Goal: Task Accomplishment & Management: Use online tool/utility

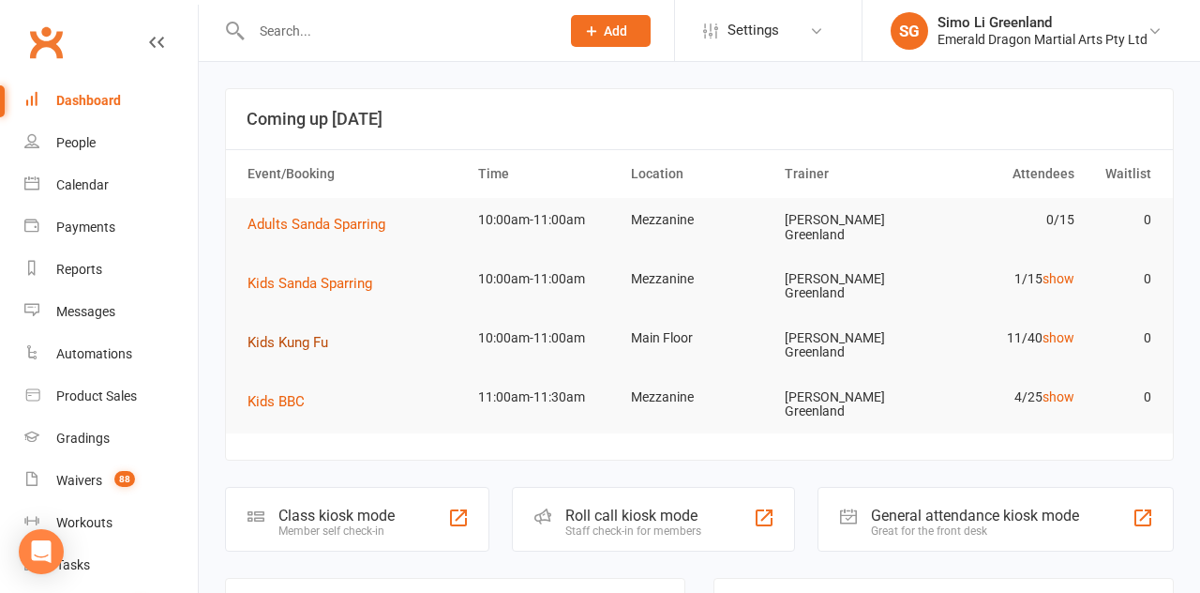
click at [306, 336] on span "Kids Kung Fu" at bounding box center [288, 342] width 81 height 17
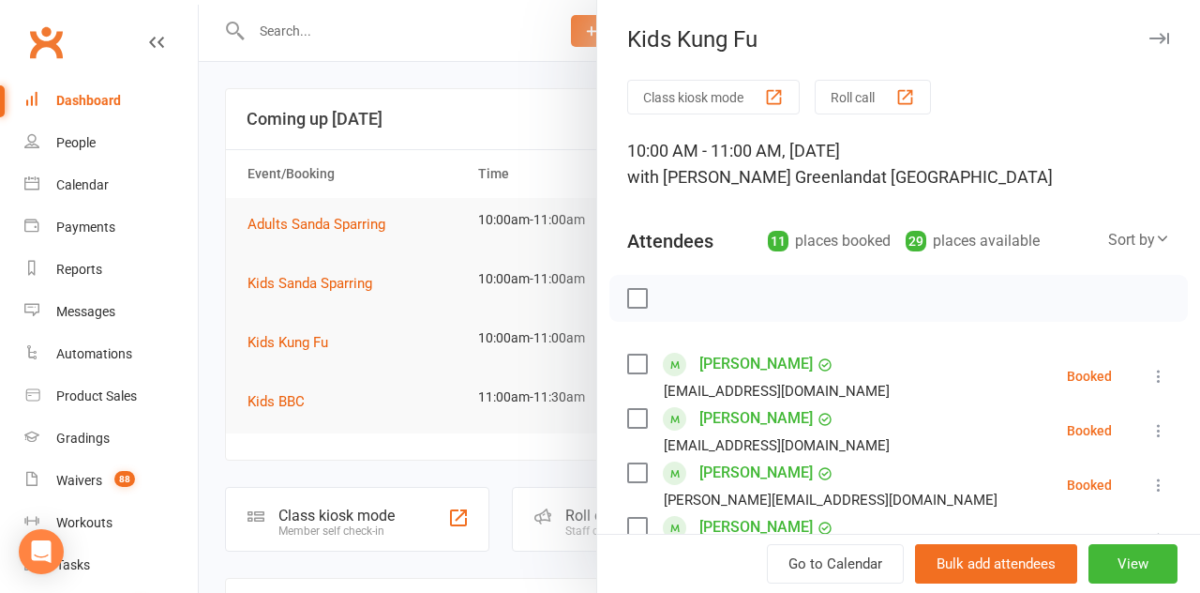
click at [701, 103] on button "Class kiosk mode" at bounding box center [713, 97] width 173 height 35
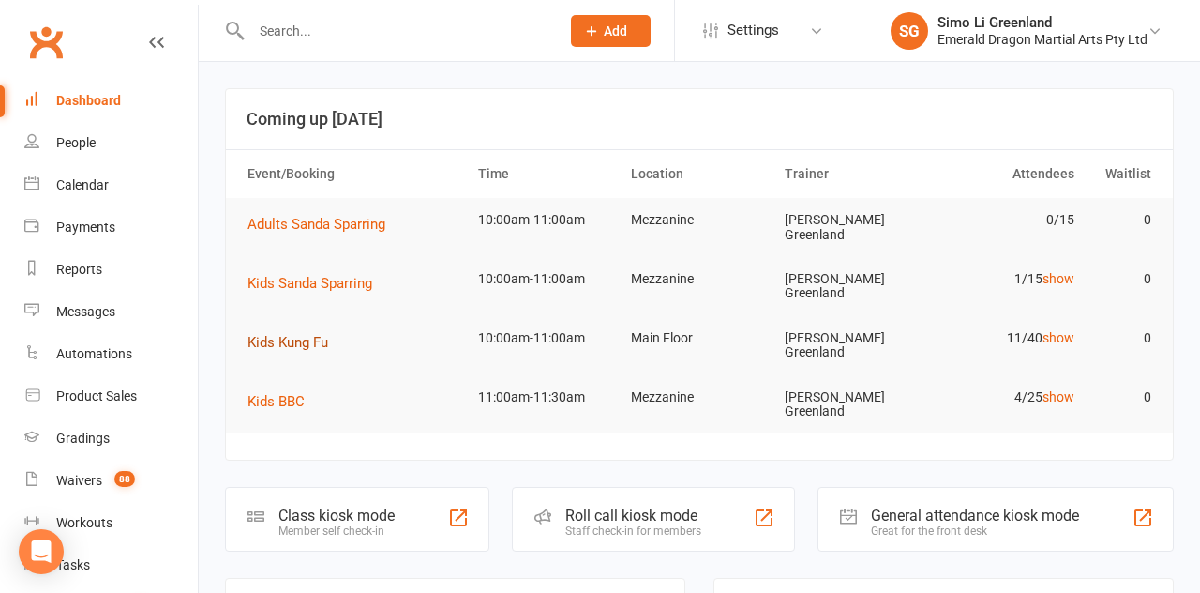
click at [296, 334] on span "Kids Kung Fu" at bounding box center [288, 342] width 81 height 17
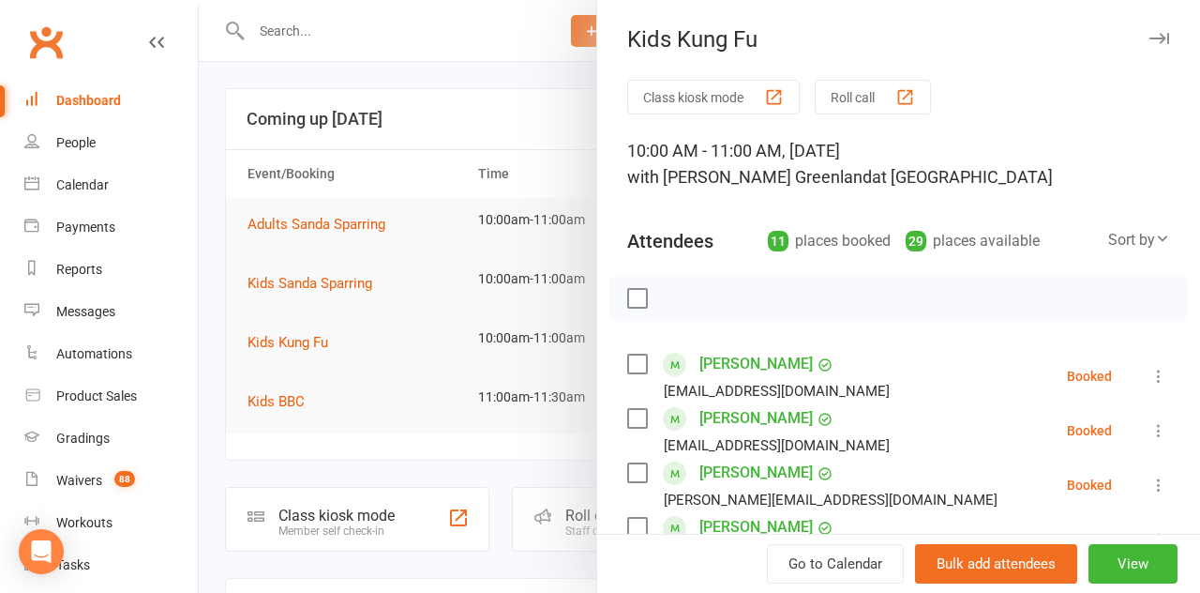
click at [701, 103] on button "Class kiosk mode" at bounding box center [713, 97] width 173 height 35
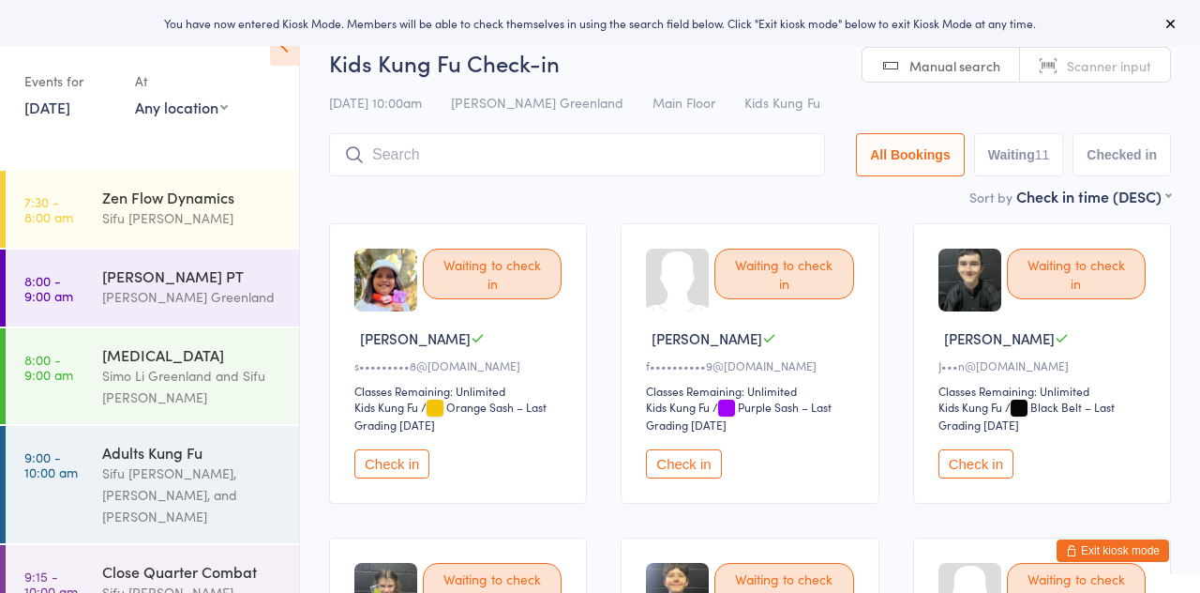
click at [411, 473] on button "Check in" at bounding box center [391, 463] width 75 height 29
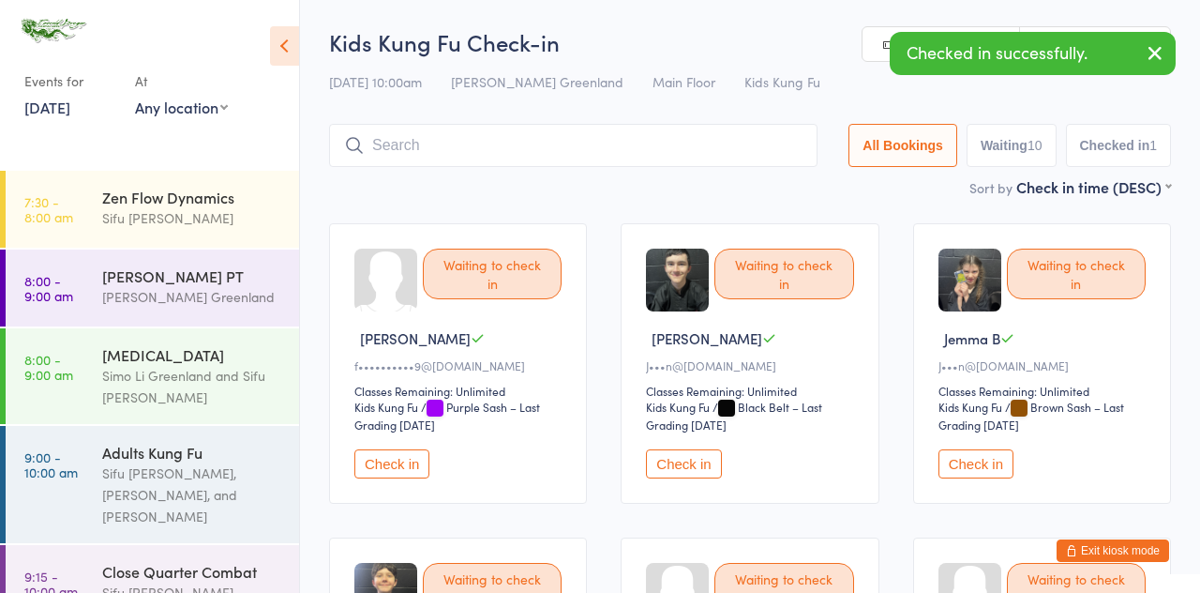
click at [403, 474] on button "Check in" at bounding box center [391, 463] width 75 height 29
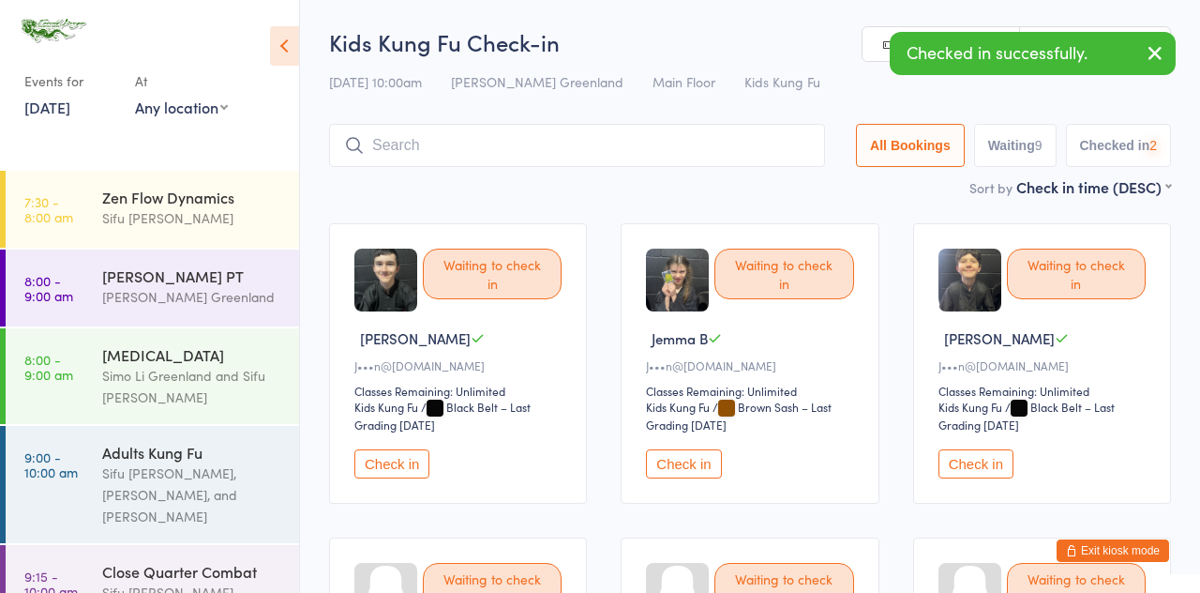
click at [394, 454] on button "Check in" at bounding box center [391, 463] width 75 height 29
click at [646, 454] on button "Check in" at bounding box center [683, 463] width 75 height 29
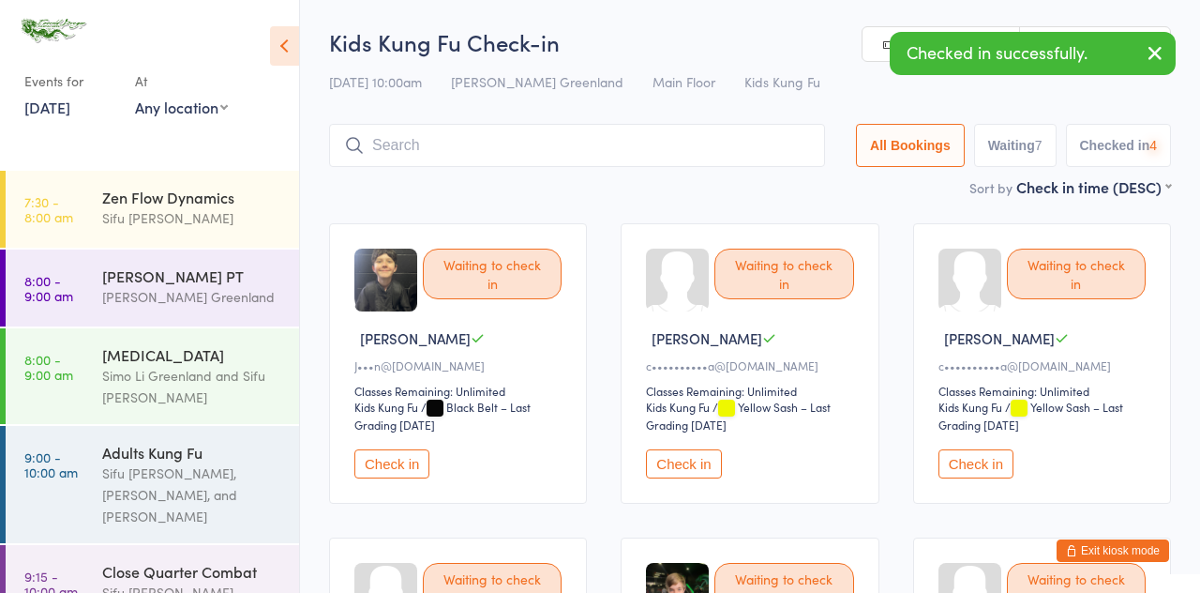
click at [406, 463] on button "Check in" at bounding box center [391, 463] width 75 height 29
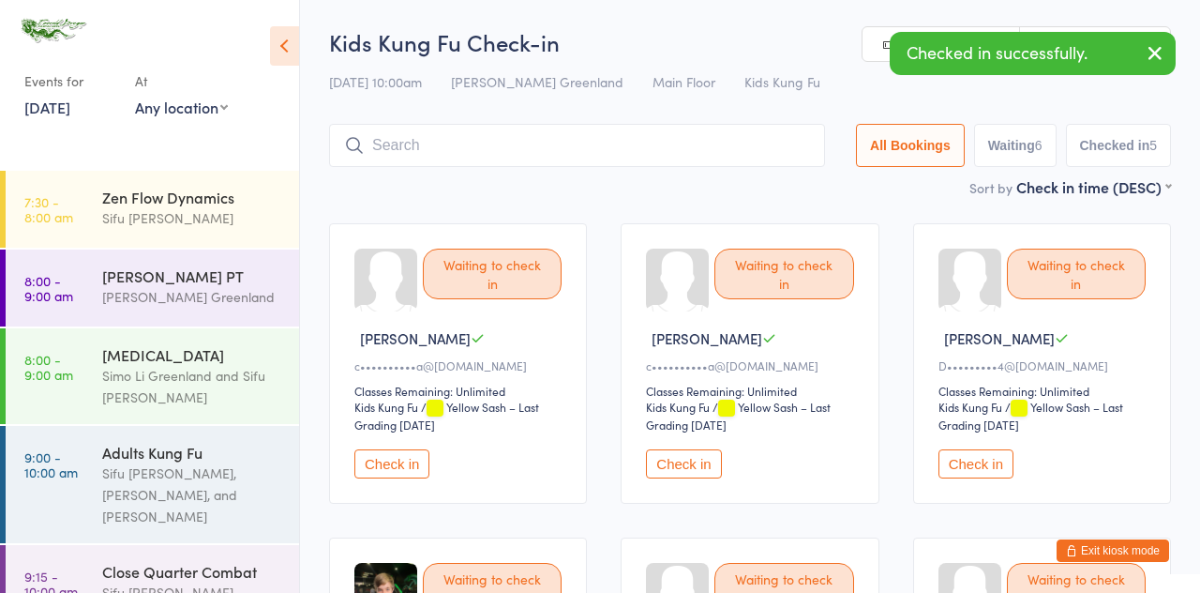
click at [970, 466] on button "Check in" at bounding box center [976, 463] width 75 height 29
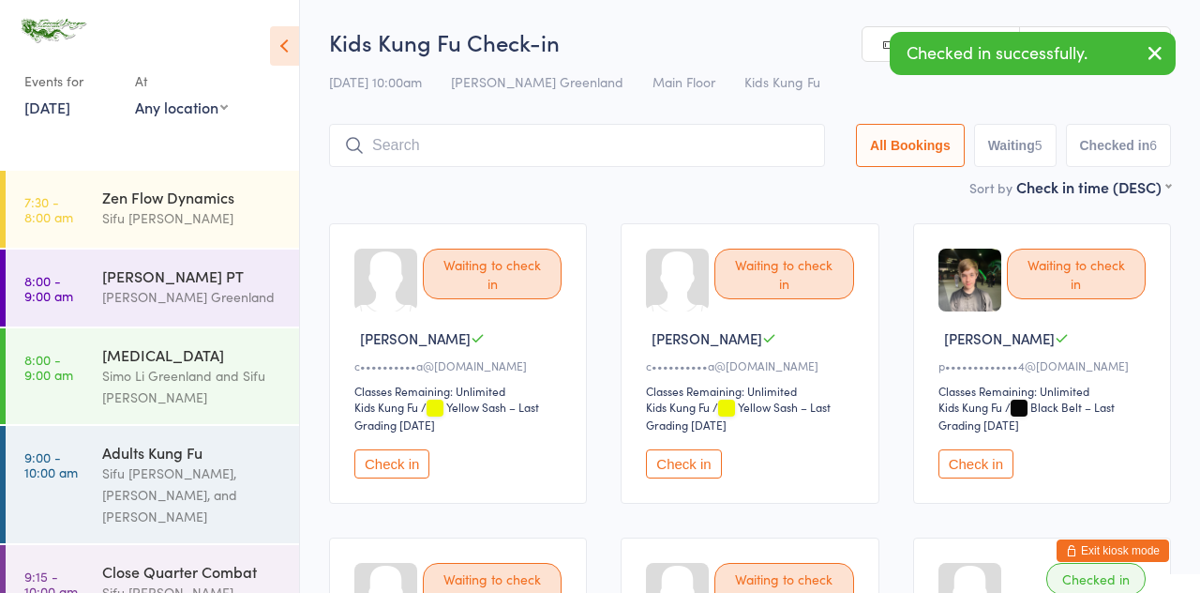
click at [984, 467] on button "Check in" at bounding box center [976, 463] width 75 height 29
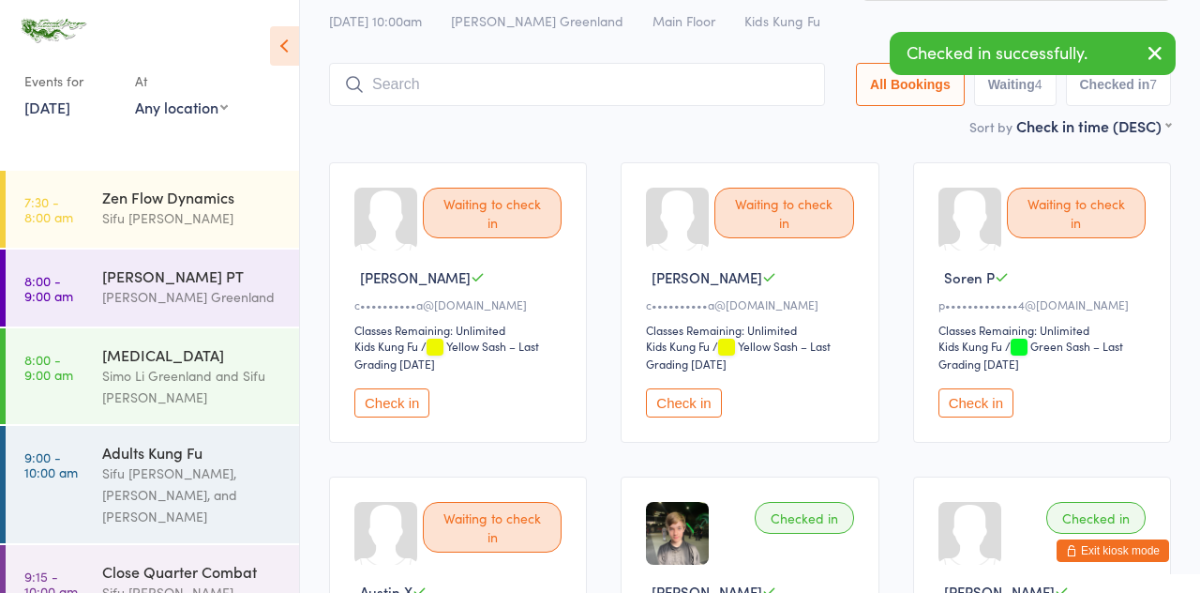
scroll to position [62, 0]
click at [987, 394] on button "Check in" at bounding box center [976, 401] width 75 height 29
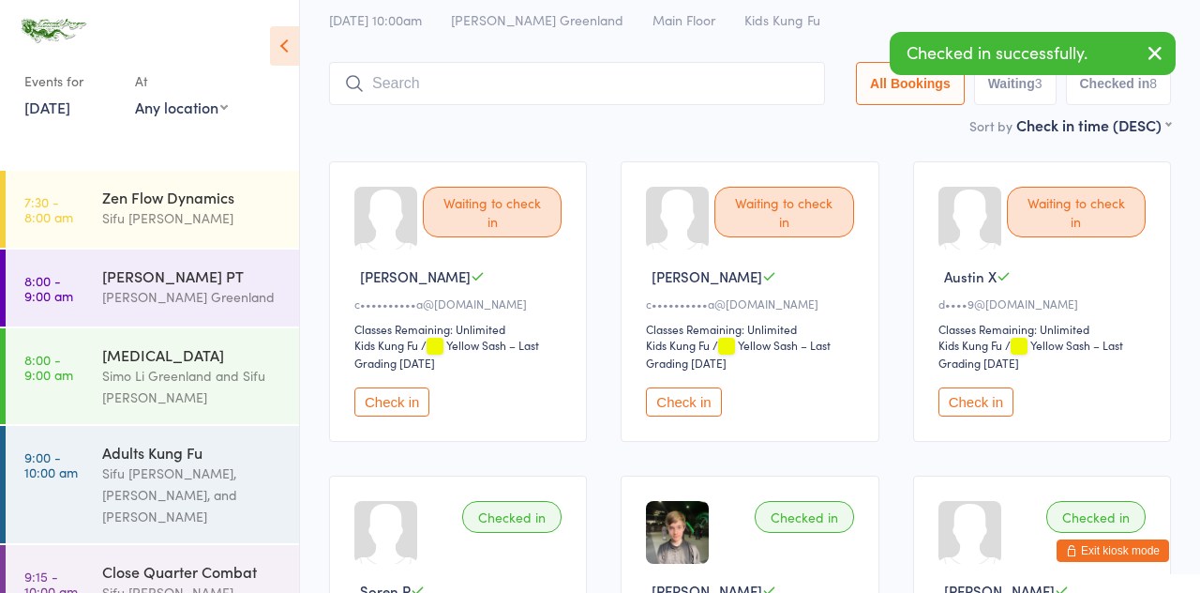
scroll to position [0, 0]
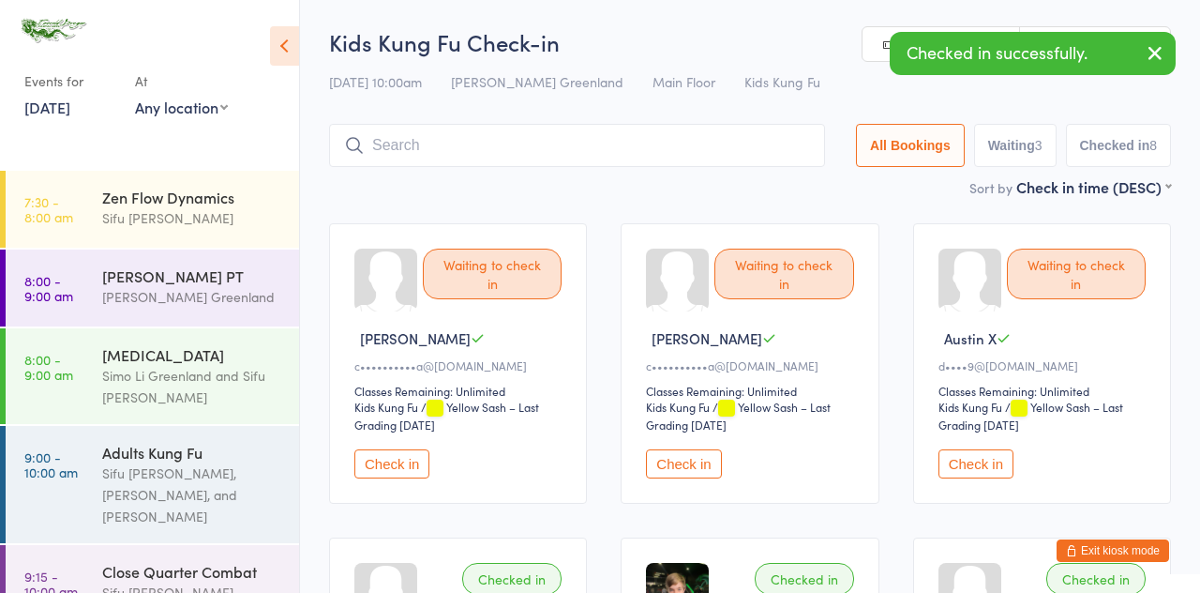
click at [399, 148] on input "search" at bounding box center [577, 145] width 496 height 43
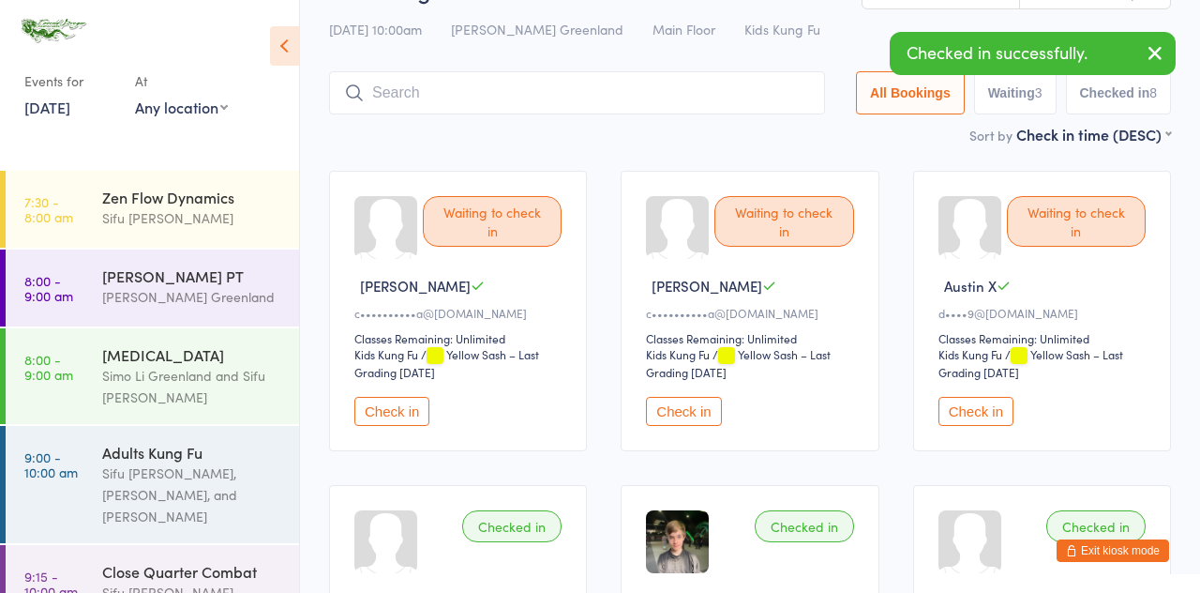
scroll to position [9, 0]
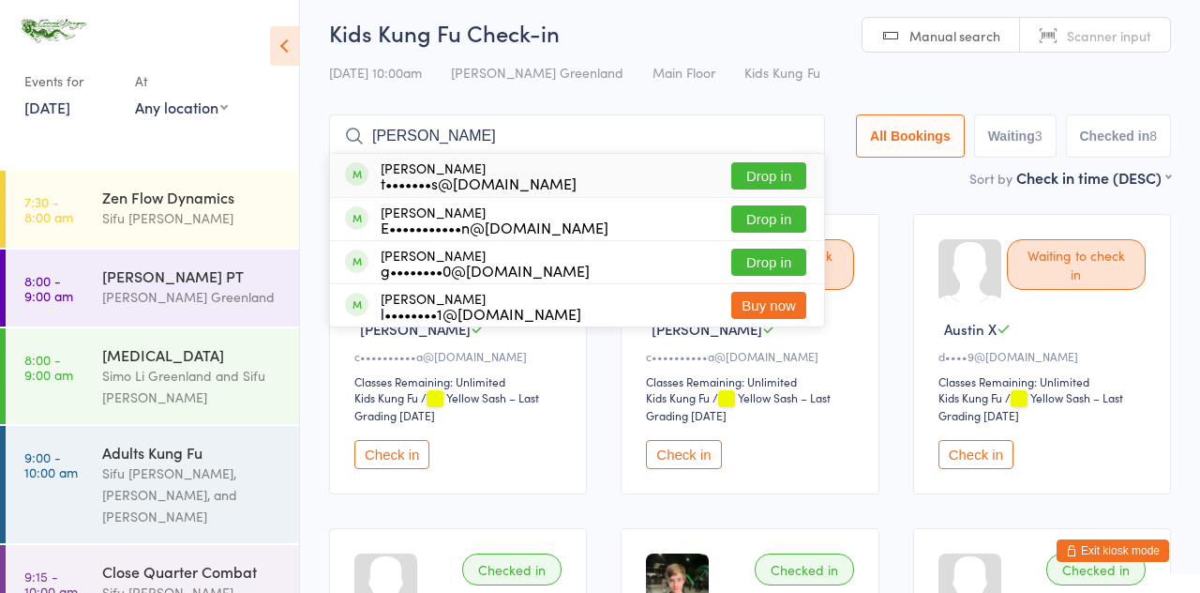
type input "Lucas"
click at [780, 222] on button "Drop in" at bounding box center [768, 218] width 75 height 27
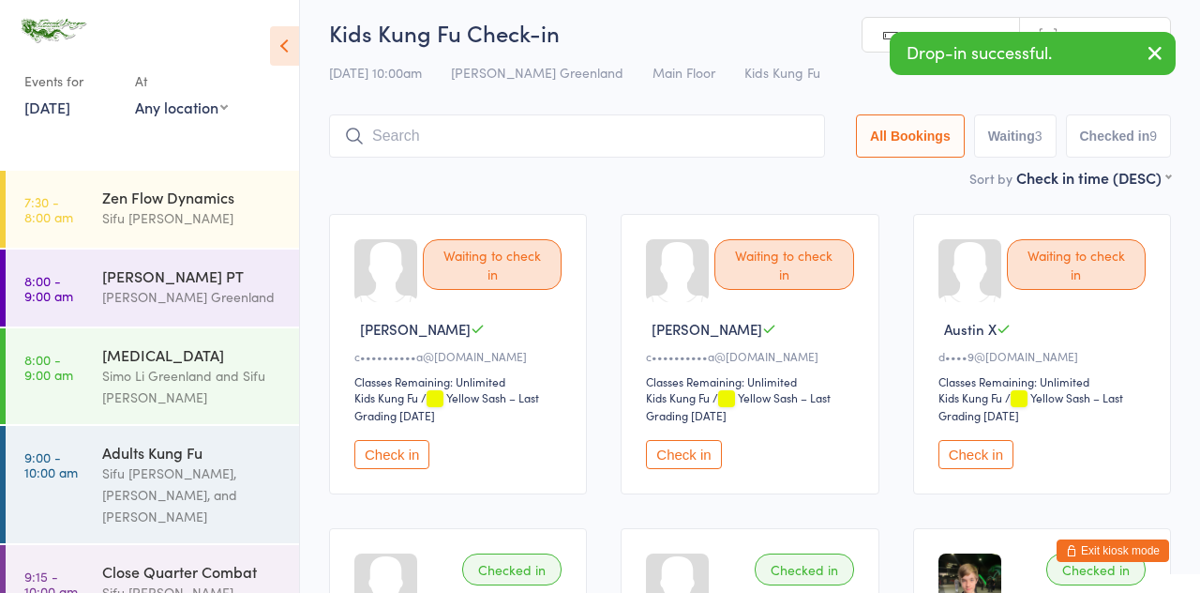
click at [394, 137] on input "search" at bounding box center [577, 135] width 496 height 43
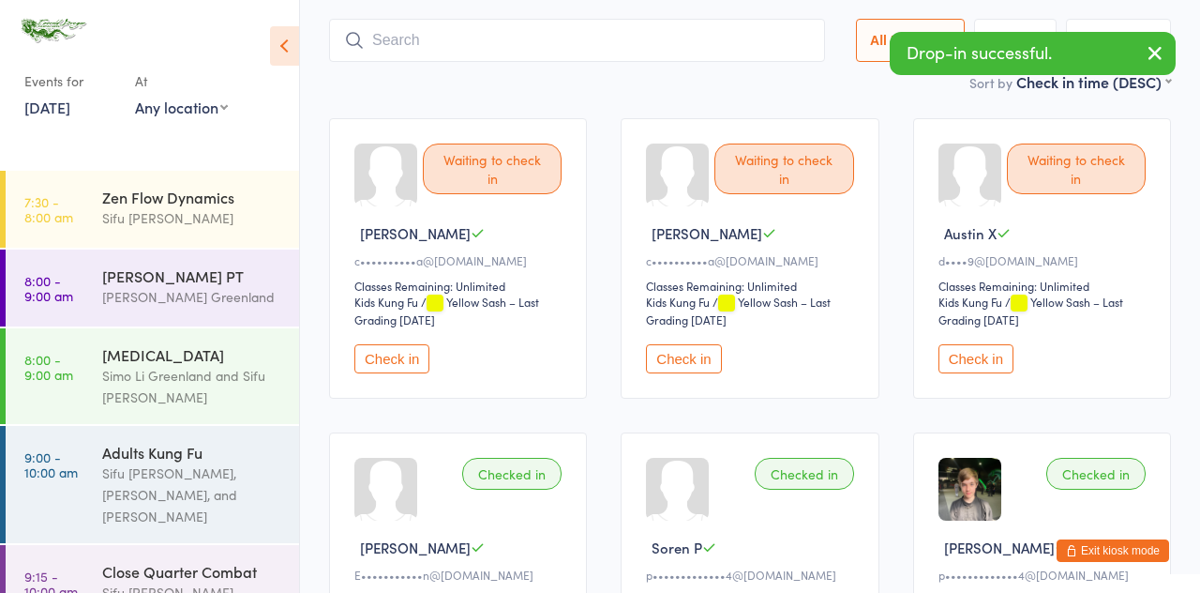
scroll to position [124, 0]
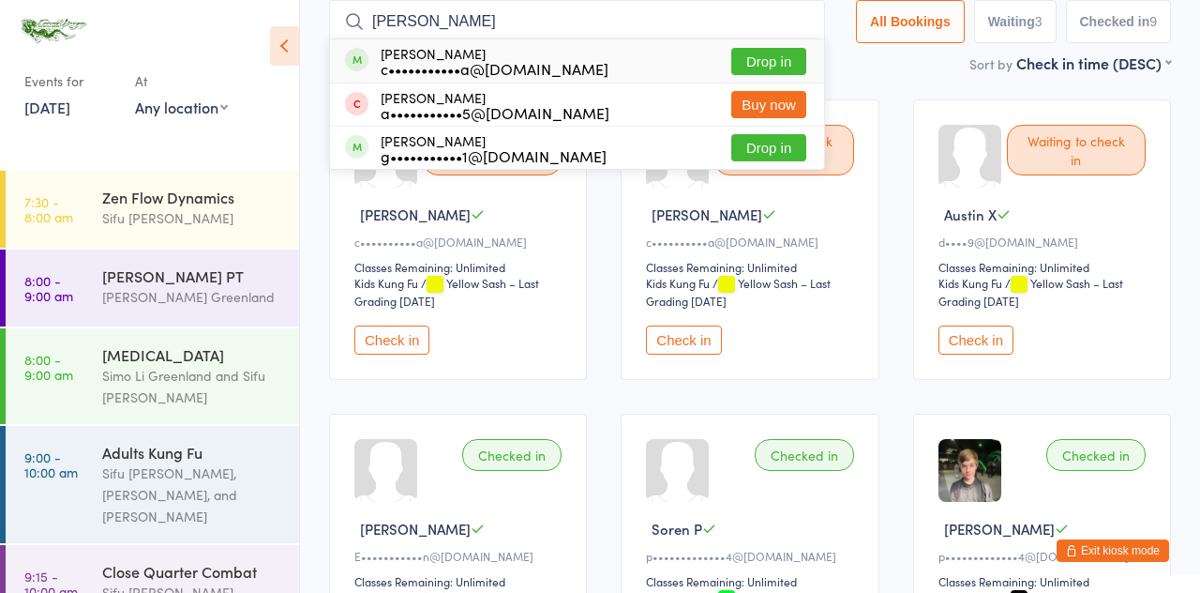
type input "Emily"
click at [784, 62] on button "Drop in" at bounding box center [768, 61] width 75 height 27
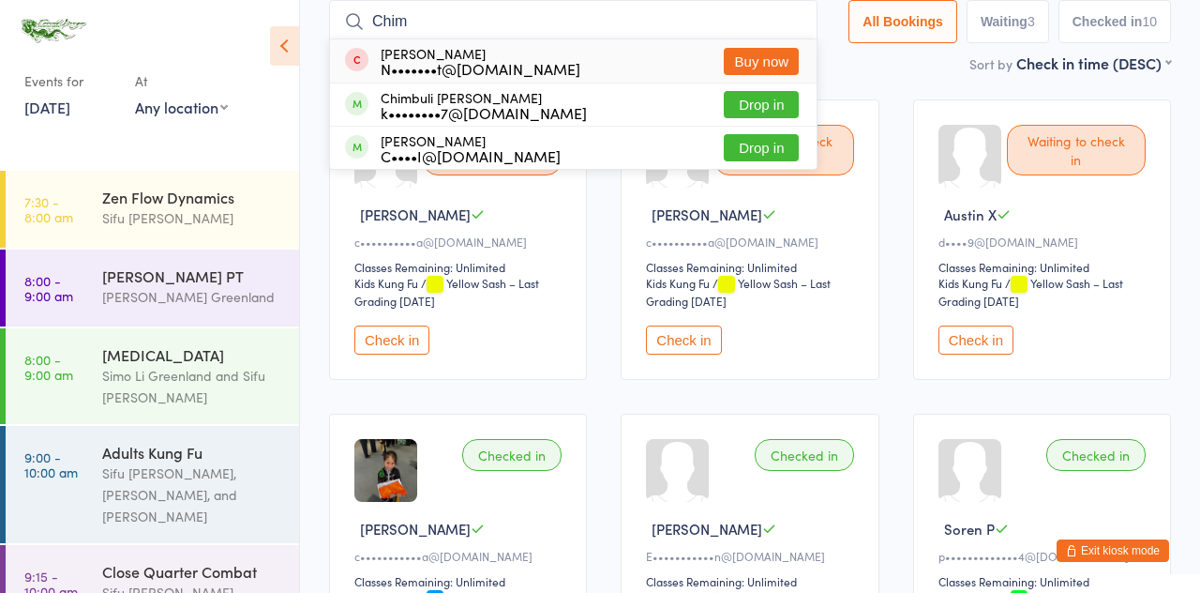
type input "Chim"
click at [778, 103] on button "Drop in" at bounding box center [761, 104] width 75 height 27
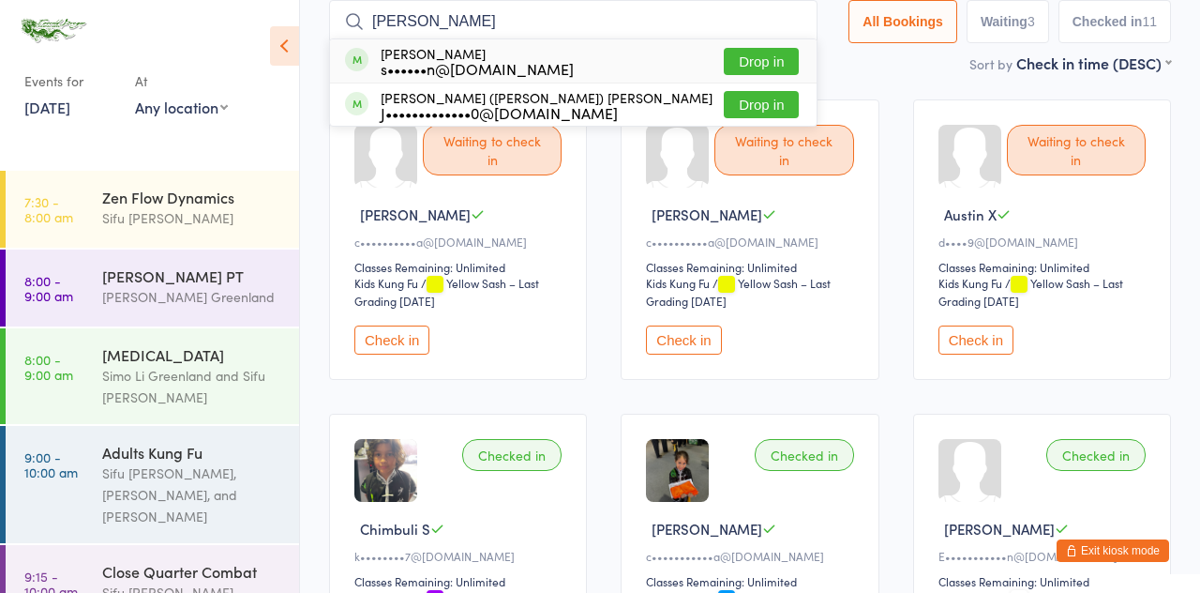
type input "Jared"
click at [782, 69] on button "Drop in" at bounding box center [761, 61] width 75 height 27
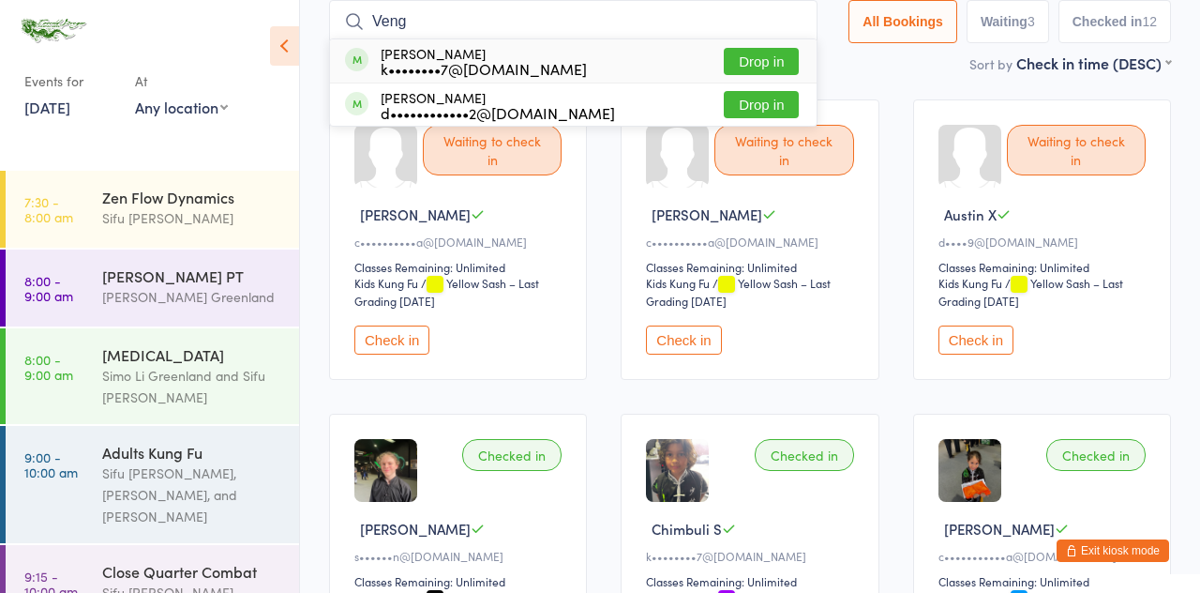
type input "Veng"
click at [775, 60] on button "Drop in" at bounding box center [761, 61] width 75 height 27
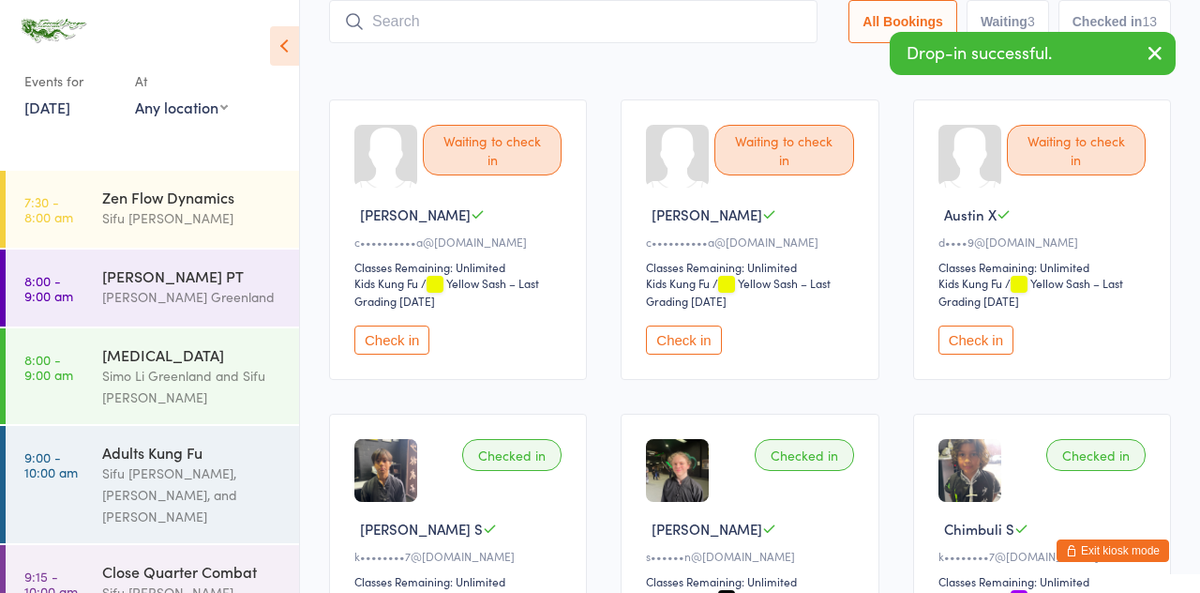
click at [405, 26] on input "search" at bounding box center [573, 21] width 489 height 43
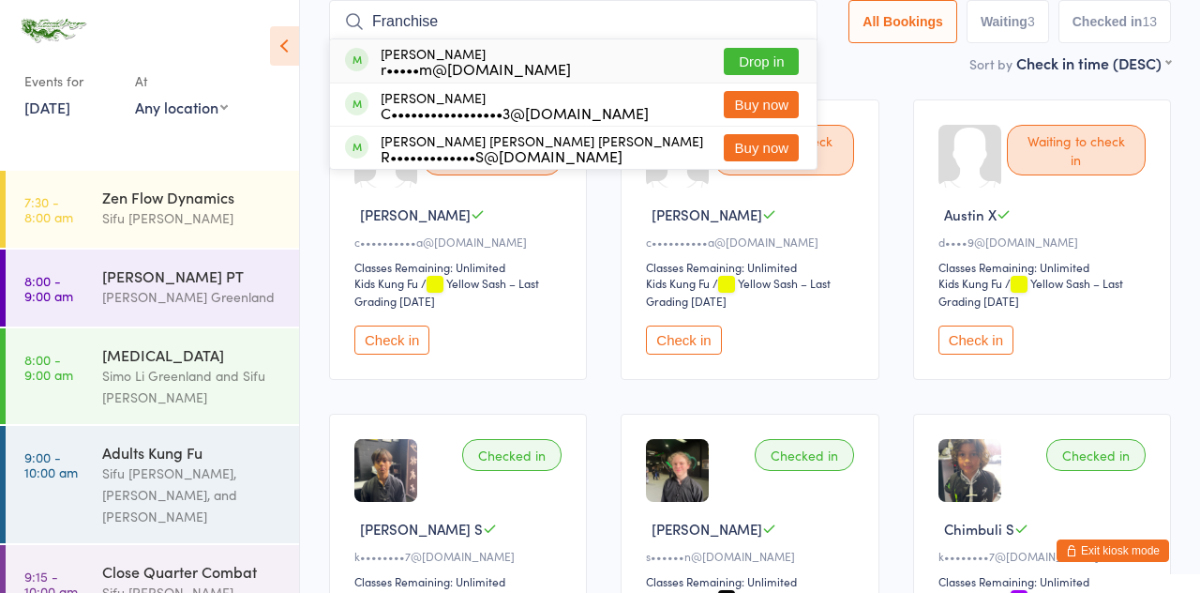
type input "Franchise"
click at [779, 62] on button "Drop in" at bounding box center [761, 61] width 75 height 27
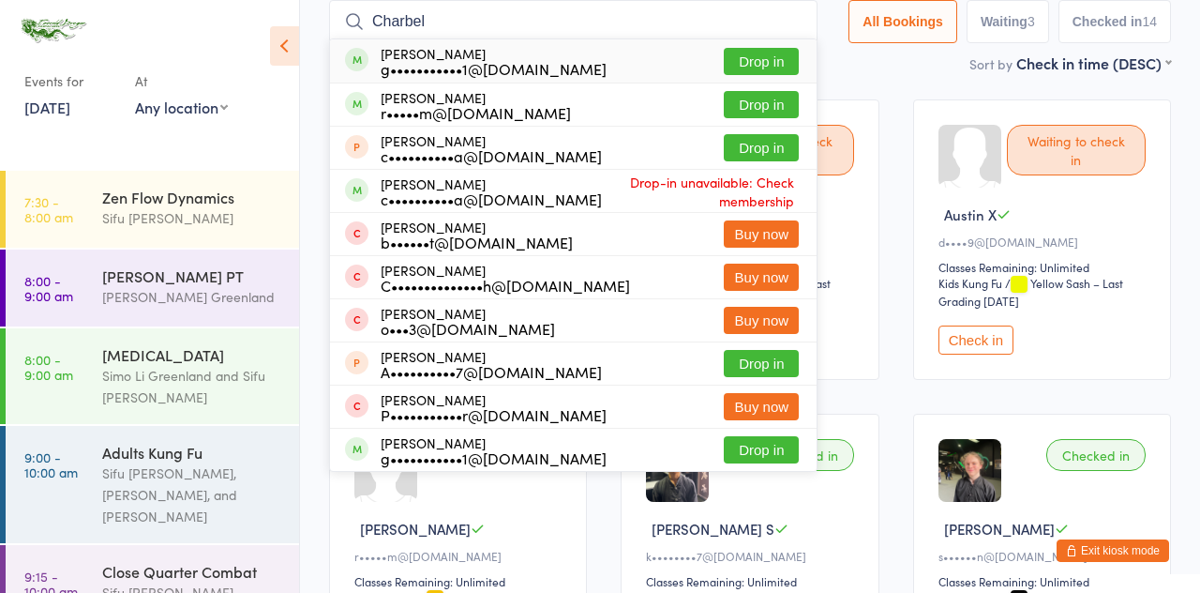
type input "Charbel"
click at [778, 109] on button "Drop in" at bounding box center [761, 104] width 75 height 27
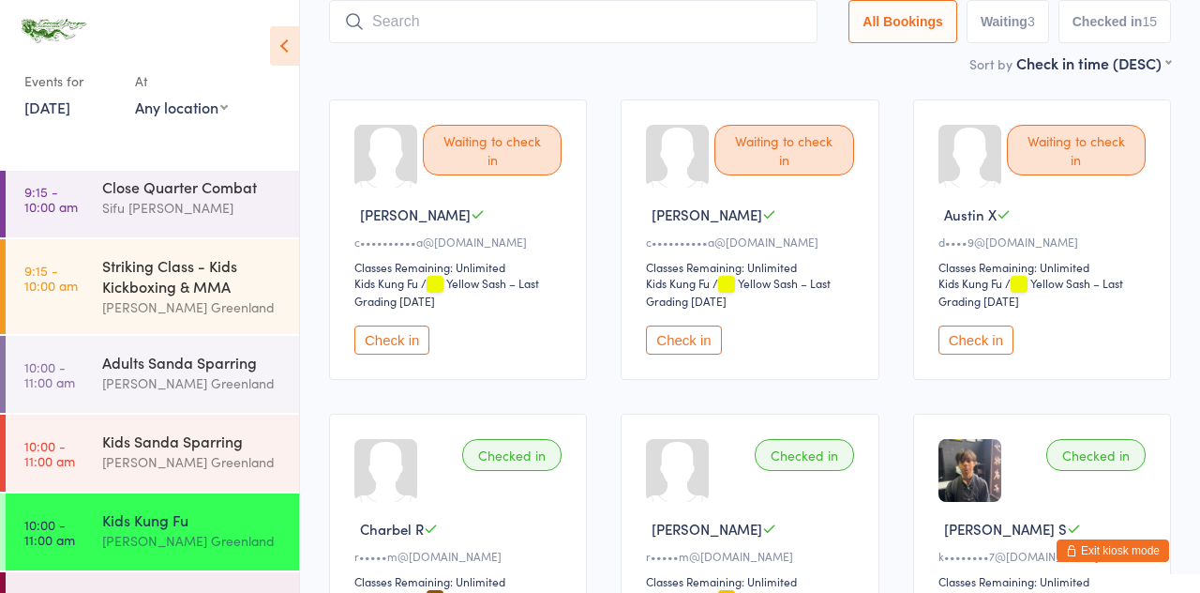
scroll to position [443, 0]
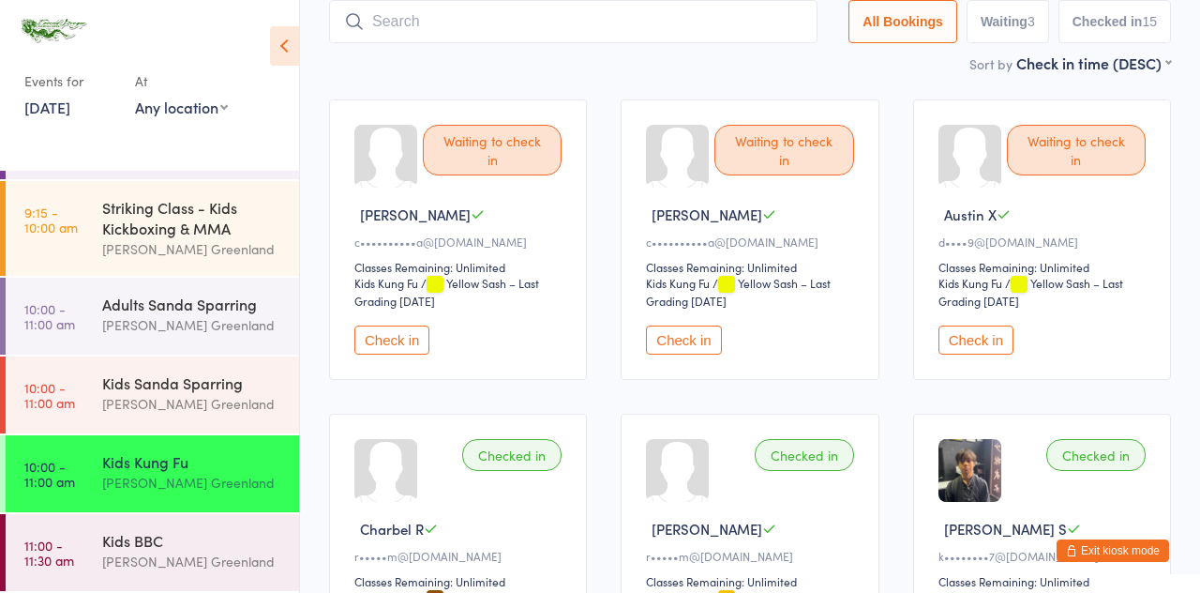
click at [180, 223] on div "Striking Class - Kids Kickboxing & MMA" at bounding box center [192, 217] width 181 height 41
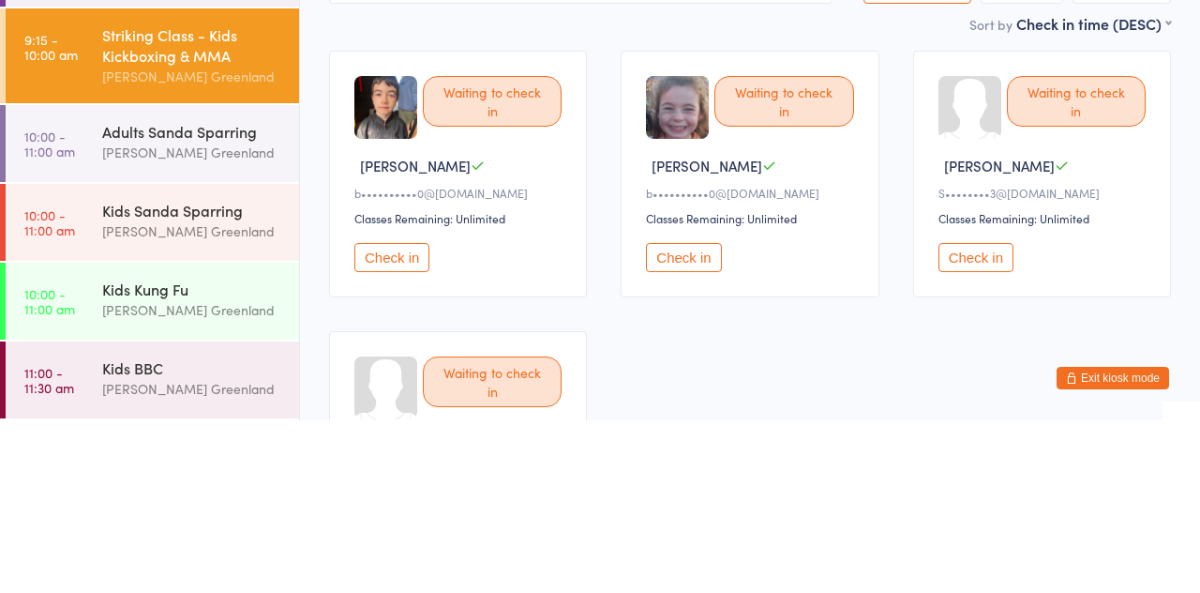
click at [392, 433] on button "Check in" at bounding box center [391, 429] width 75 height 29
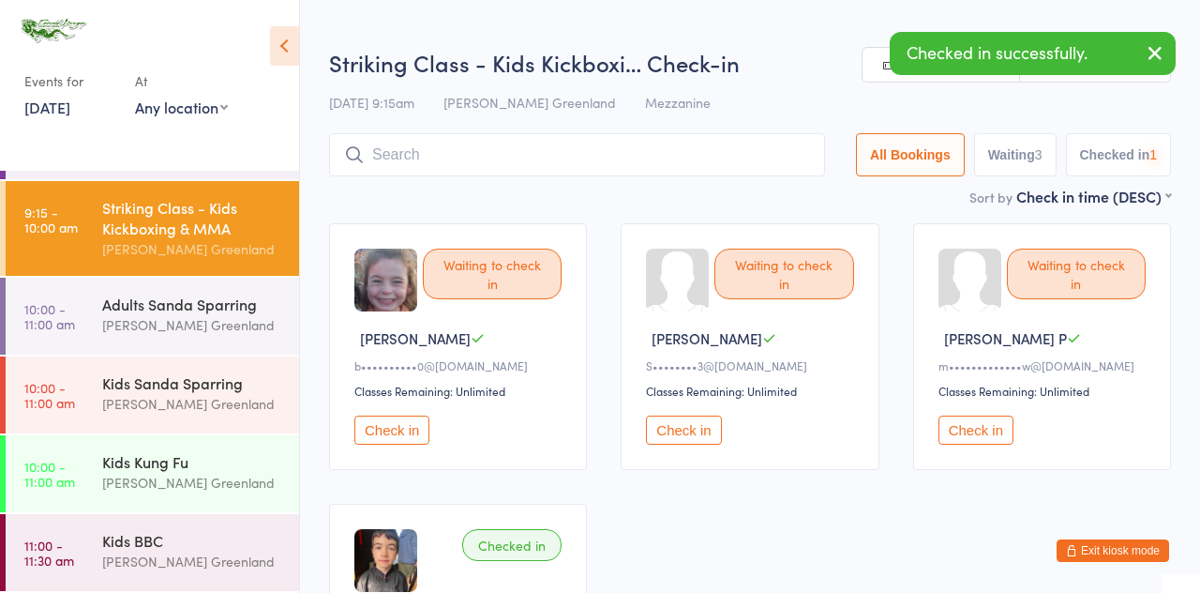
click at [401, 437] on button "Check in" at bounding box center [391, 429] width 75 height 29
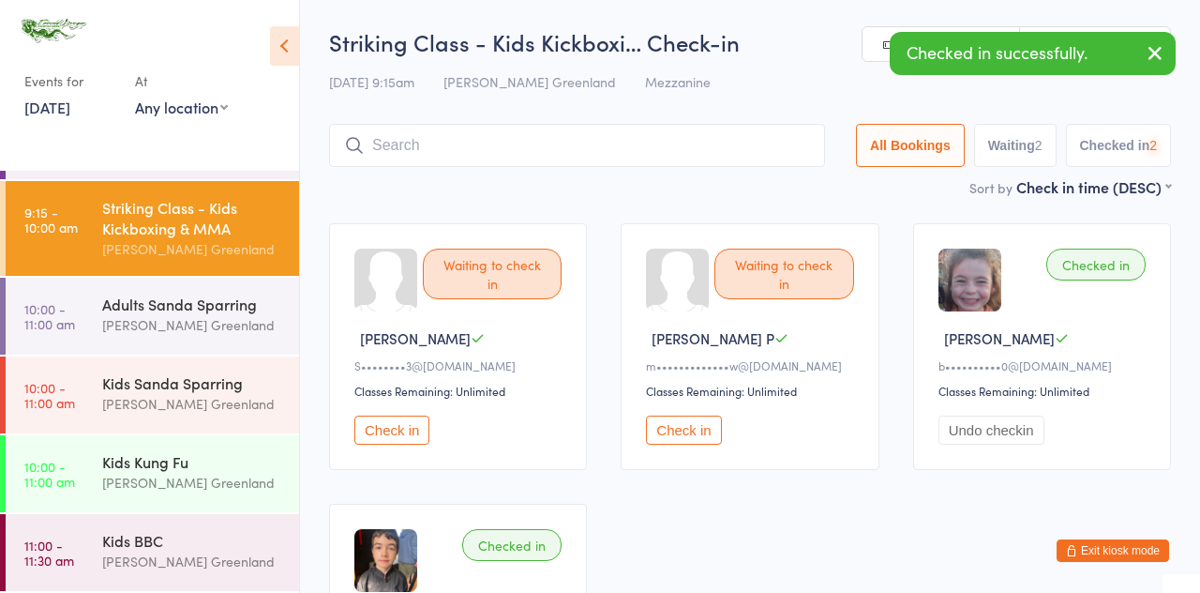
click at [405, 439] on button "Check in" at bounding box center [391, 429] width 75 height 29
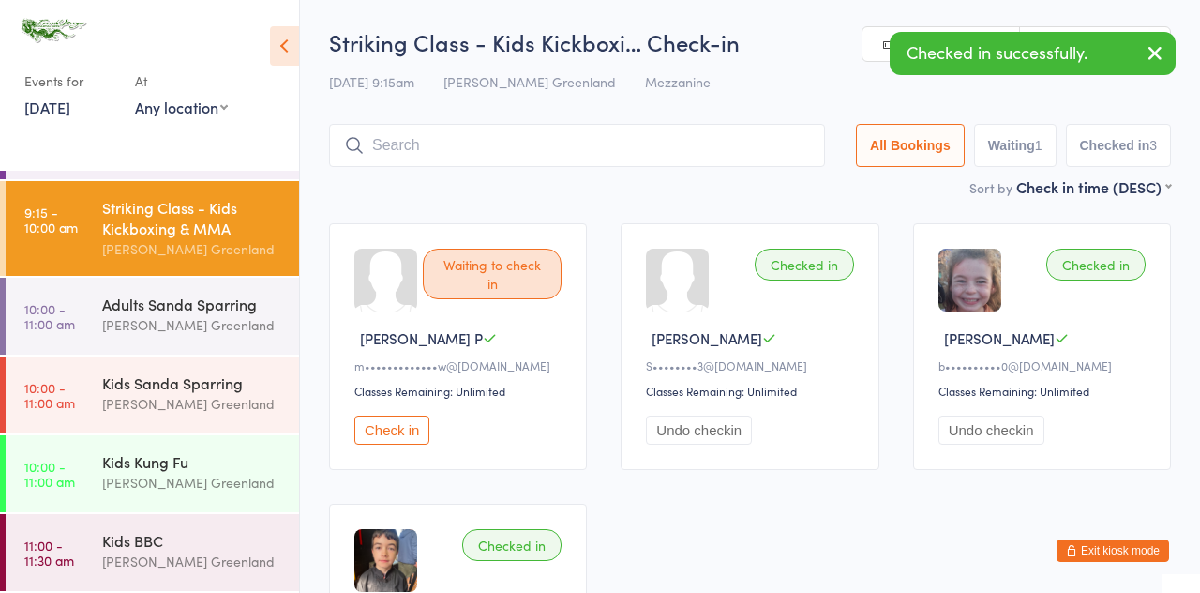
click at [402, 433] on button "Check in" at bounding box center [391, 429] width 75 height 29
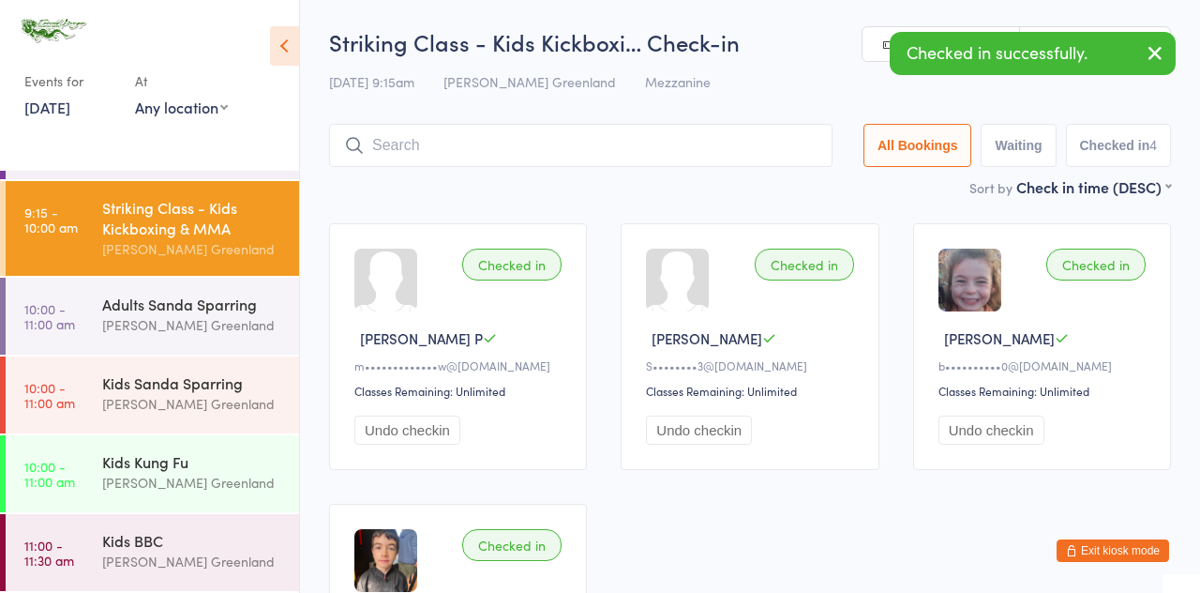
click at [401, 140] on input "search" at bounding box center [581, 145] width 504 height 43
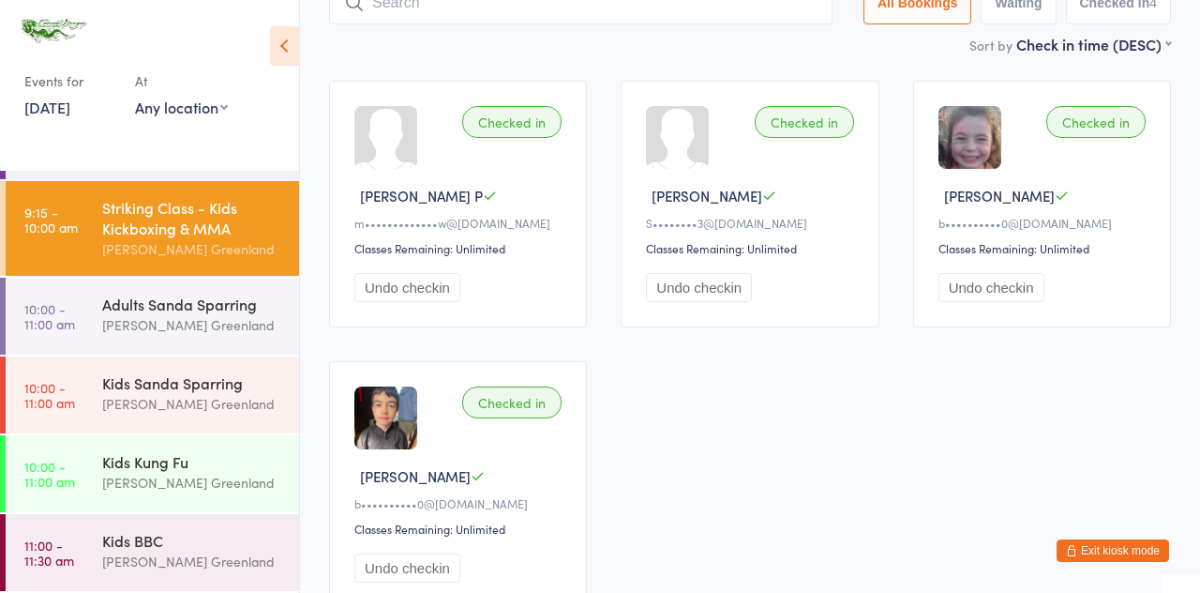
scroll to position [140, 0]
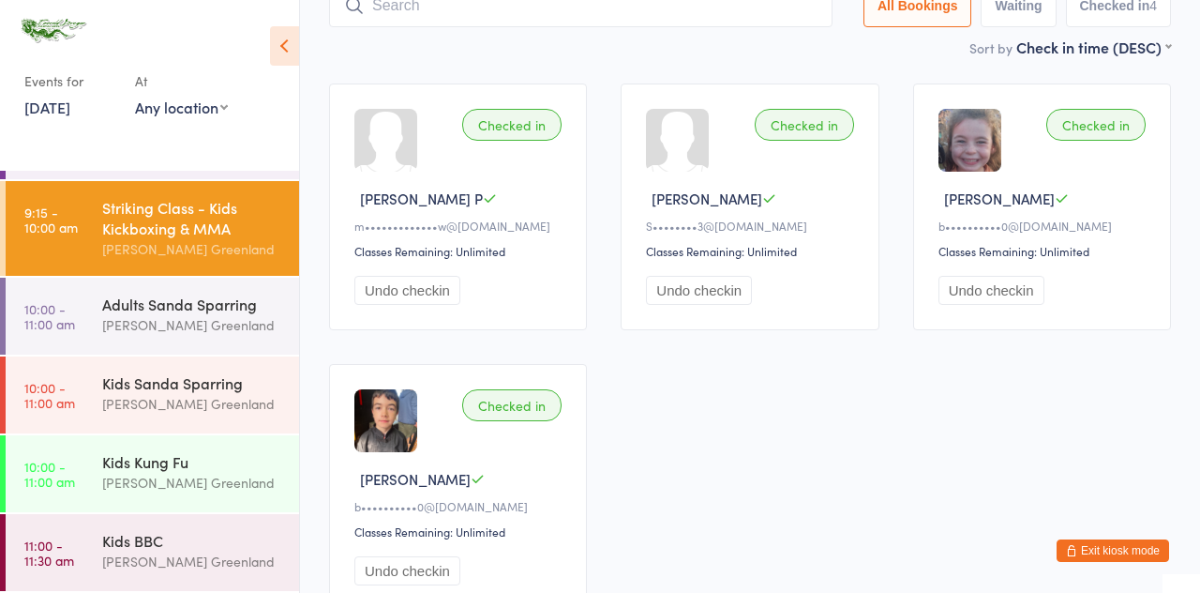
click at [394, 10] on input "search" at bounding box center [581, 5] width 504 height 43
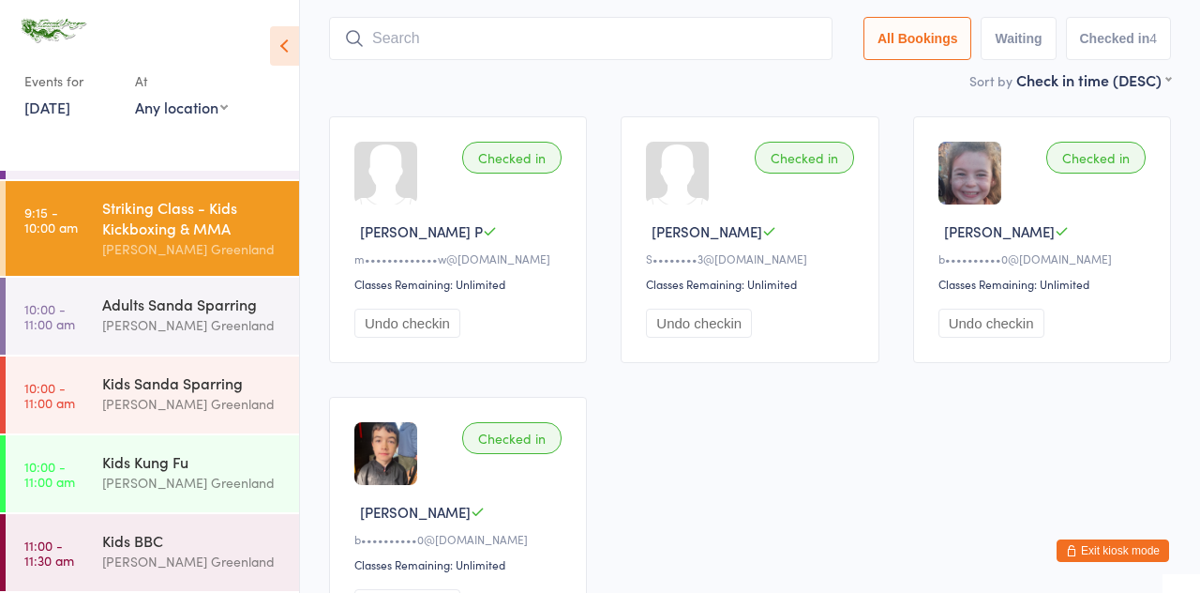
scroll to position [124, 0]
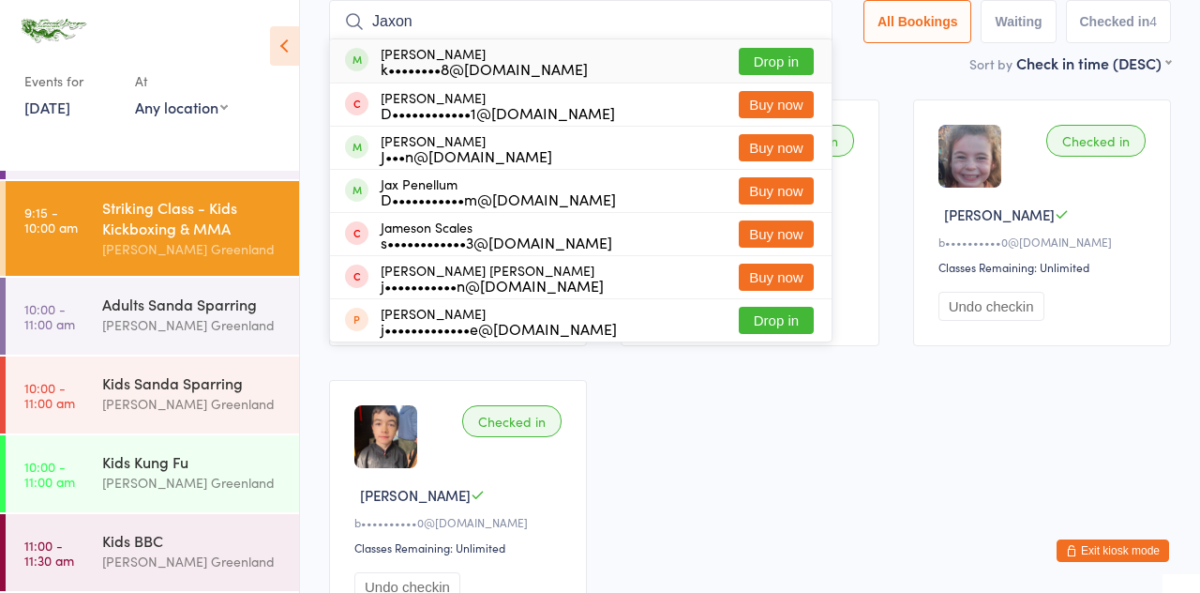
type input "Jaxon"
click at [791, 62] on button "Drop in" at bounding box center [776, 61] width 75 height 27
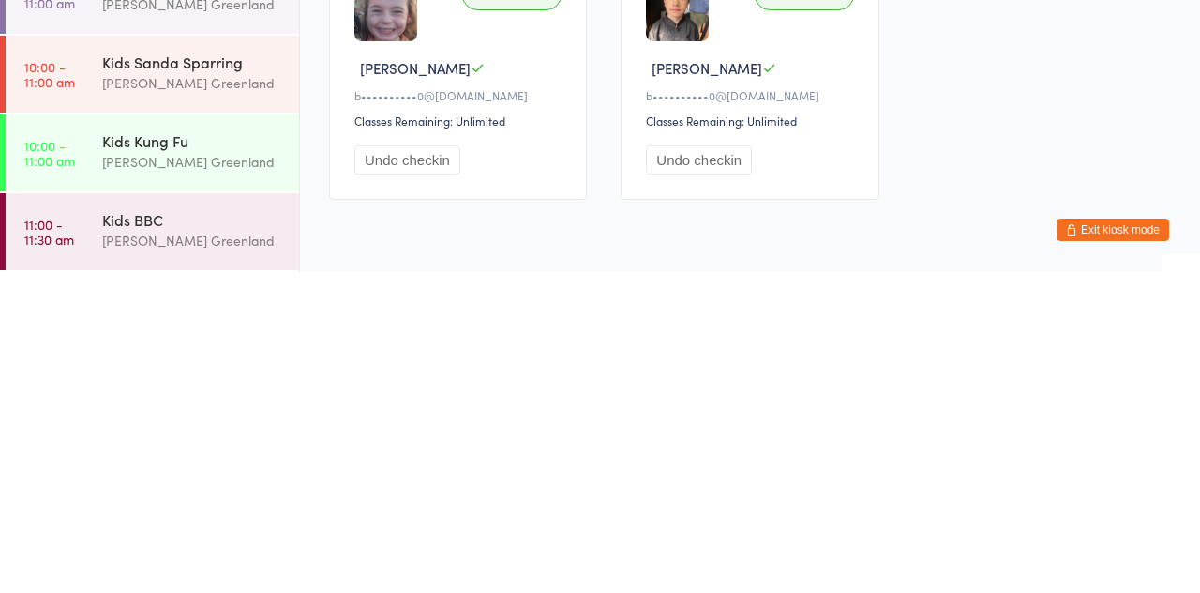
scroll to position [248, 0]
